Goal: Navigation & Orientation: Find specific page/section

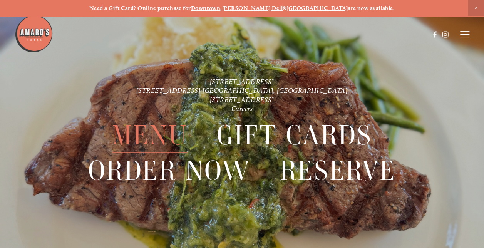
click at [133, 131] on span "Menu" at bounding box center [149, 135] width 75 height 35
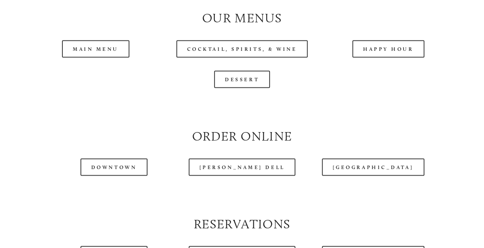
scroll to position [719, 0]
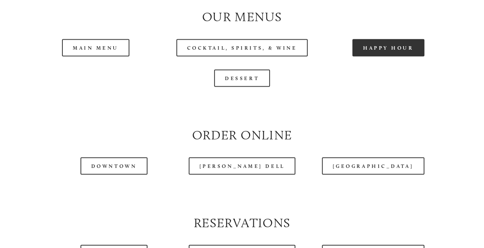
click at [374, 56] on link "Happy Hour" at bounding box center [388, 47] width 72 height 17
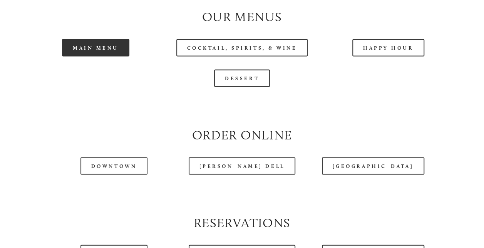
click at [88, 56] on link "Main Menu" at bounding box center [95, 47] width 67 height 17
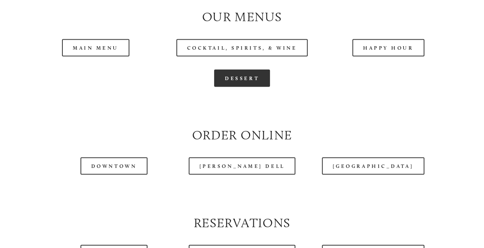
click at [240, 87] on link "Dessert" at bounding box center [242, 77] width 56 height 17
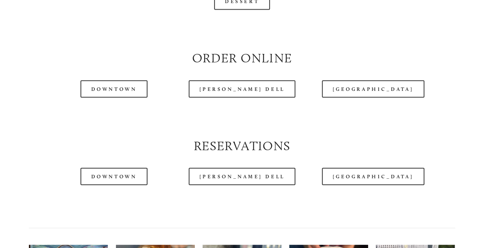
scroll to position [796, 0]
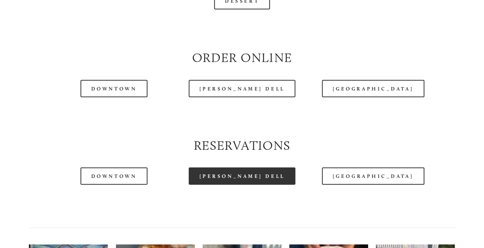
click at [243, 185] on link "[PERSON_NAME] Dell" at bounding box center [242, 176] width 107 height 17
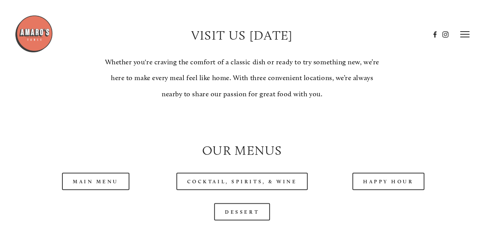
scroll to position [585, 0]
